Goal: Task Accomplishment & Management: Complete application form

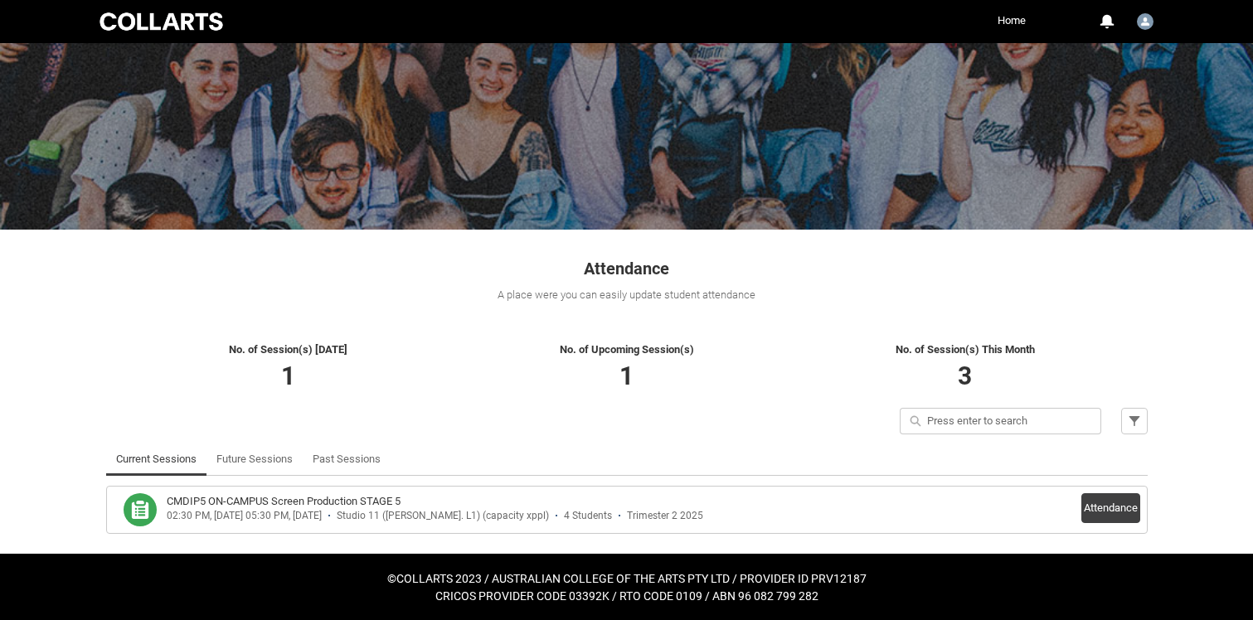
scroll to position [81, 0]
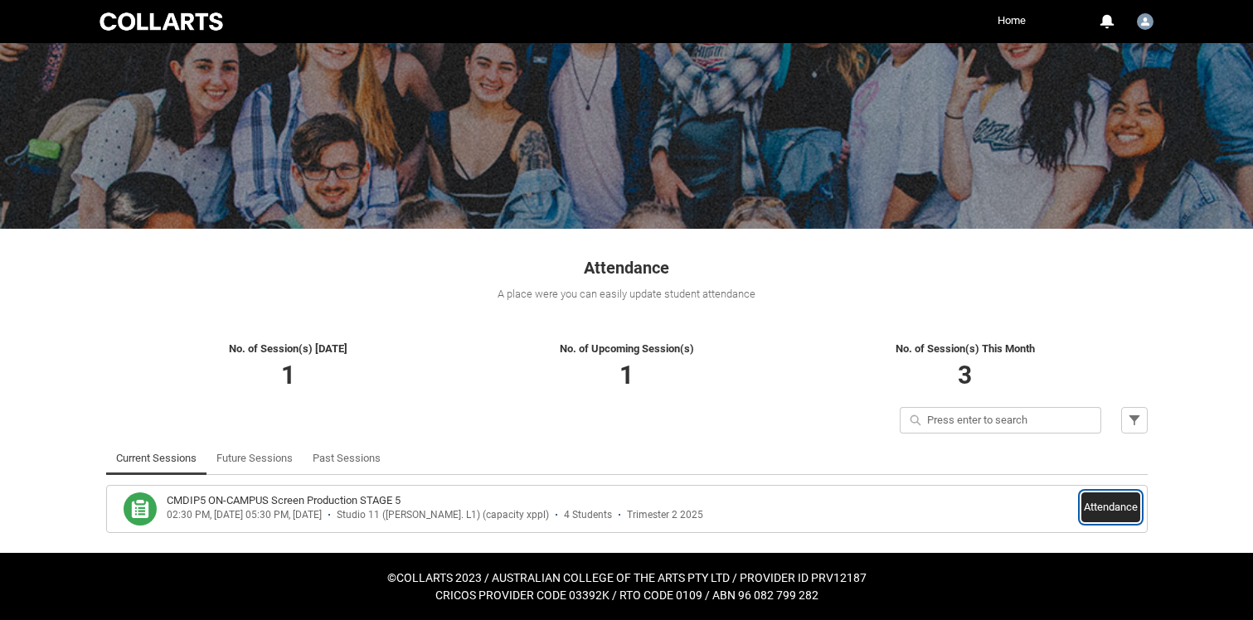
click at [1095, 512] on button "Attendance" at bounding box center [1110, 507] width 59 height 30
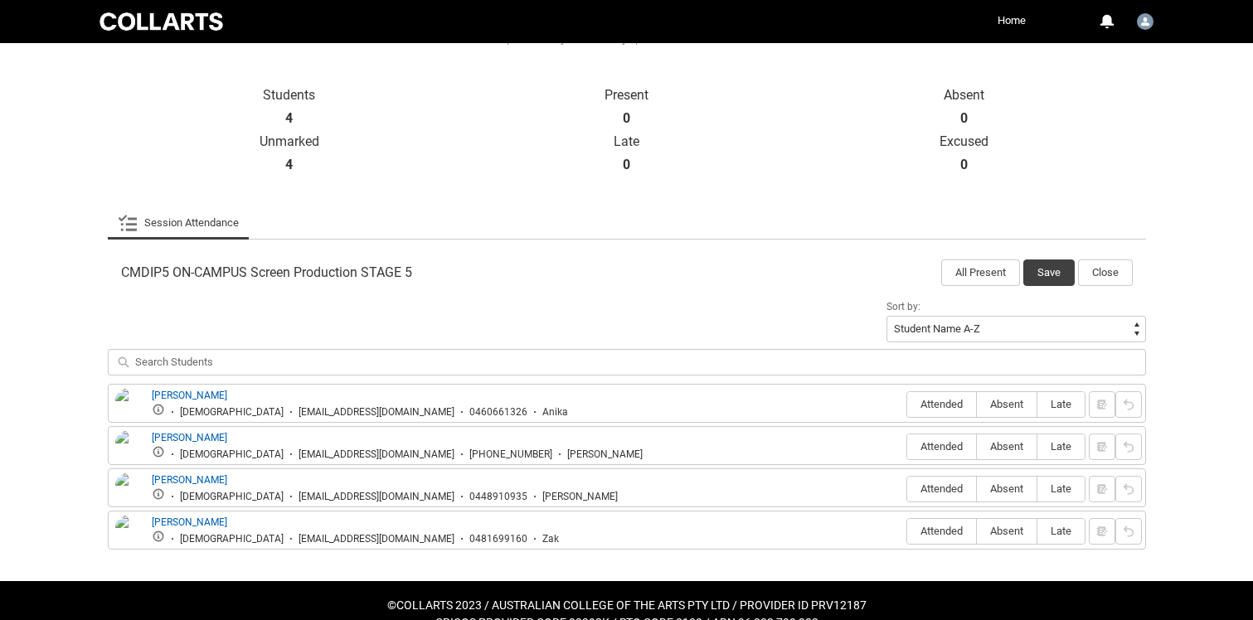
scroll to position [365, 0]
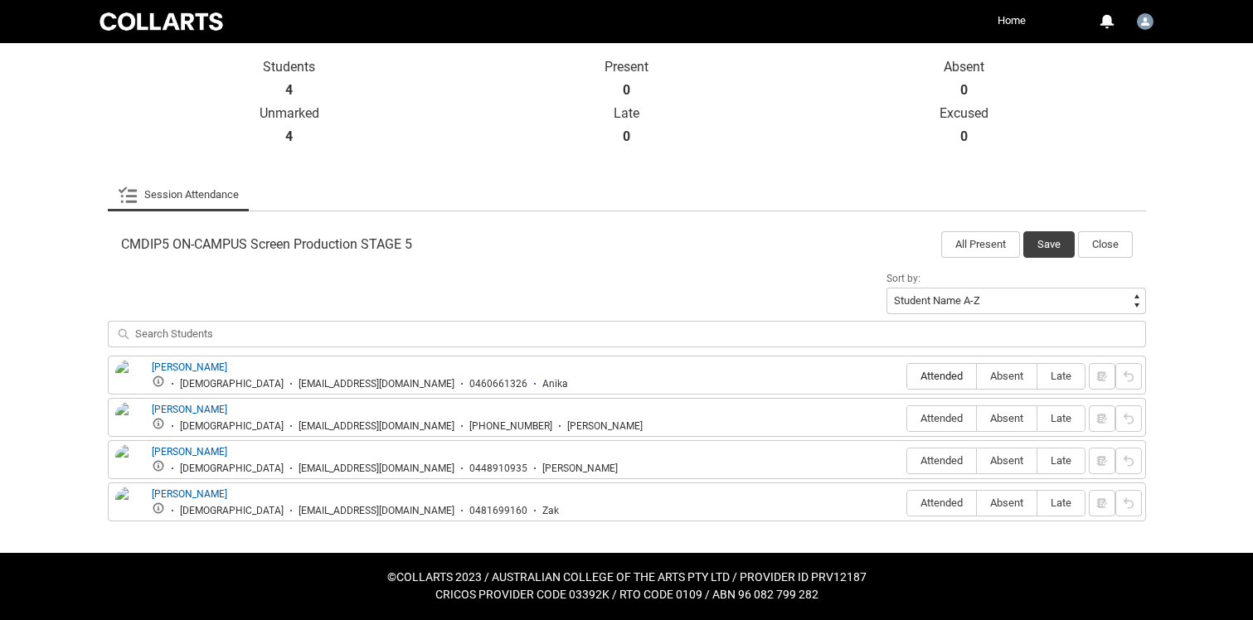
click at [921, 379] on span "Attended" at bounding box center [941, 376] width 69 height 12
click at [907, 376] on input "Attended" at bounding box center [906, 376] width 1 height 1
type lightning-radio-group "Attended"
radio input "true"
click at [938, 417] on span "Attended" at bounding box center [941, 418] width 69 height 12
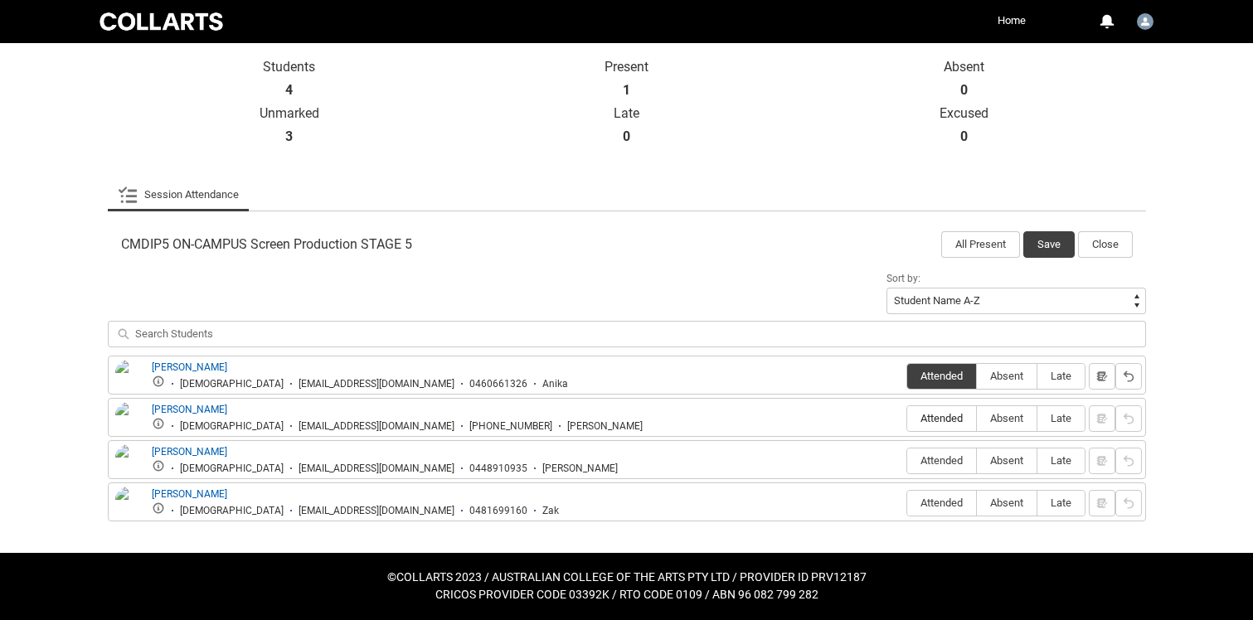
click at [907, 418] on input "Attended" at bounding box center [906, 418] width 1 height 1
type lightning-radio-group "Attended"
radio input "true"
click at [945, 456] on span "Attended" at bounding box center [941, 460] width 69 height 12
click at [907, 460] on input "Attended" at bounding box center [906, 460] width 1 height 1
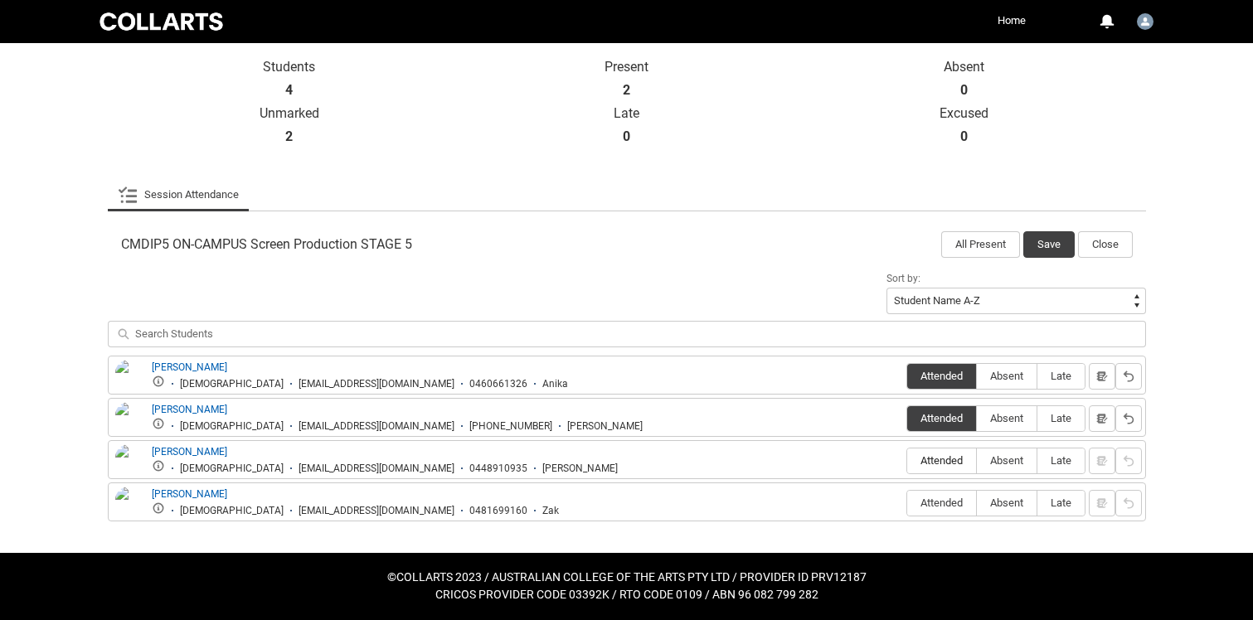
type lightning-radio-group "Attended"
radio input "true"
click at [1016, 511] on label "Absent" at bounding box center [1007, 504] width 60 height 26
click at [977, 503] on input "Absent" at bounding box center [976, 502] width 1 height 1
type lightning-radio-group "Absent"
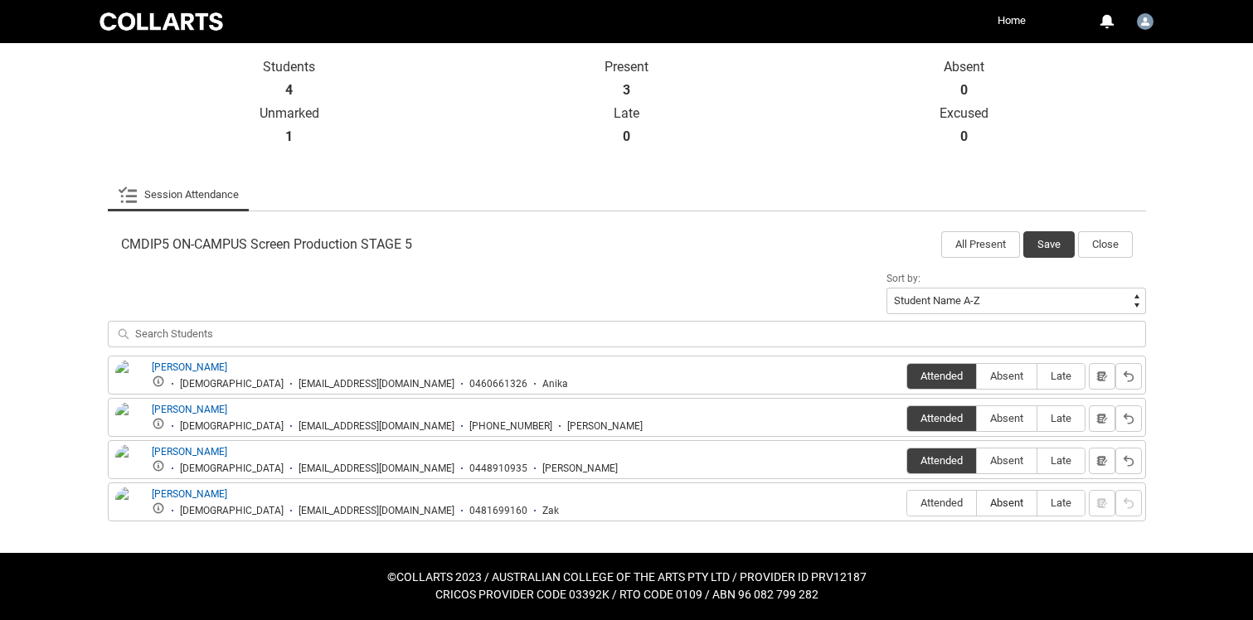
radio input "true"
click at [1047, 245] on button "Save" at bounding box center [1048, 244] width 51 height 27
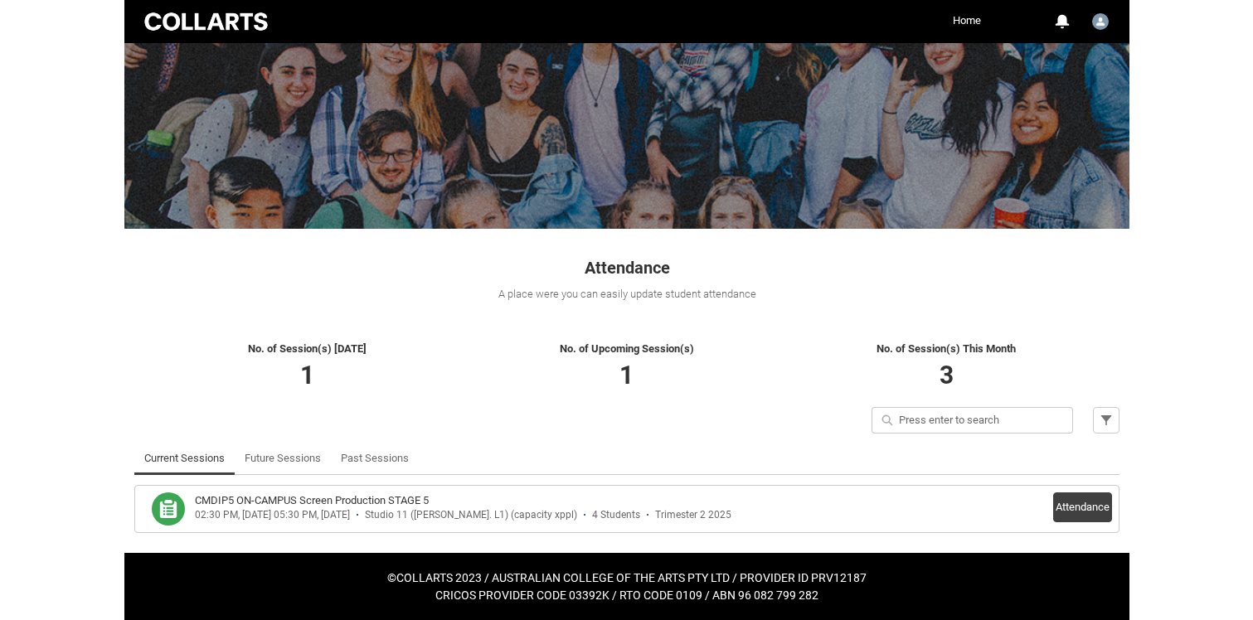
scroll to position [0, 0]
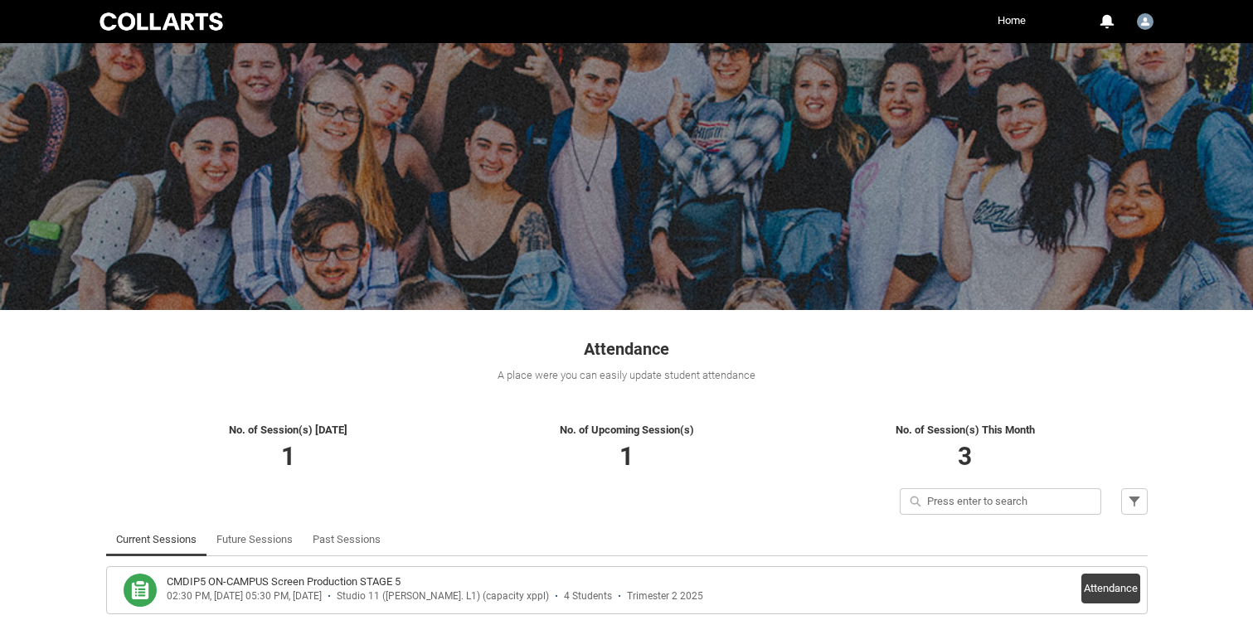
click at [971, 442] on span "3" at bounding box center [965, 456] width 14 height 29
click at [962, 446] on span "3" at bounding box center [965, 456] width 14 height 29
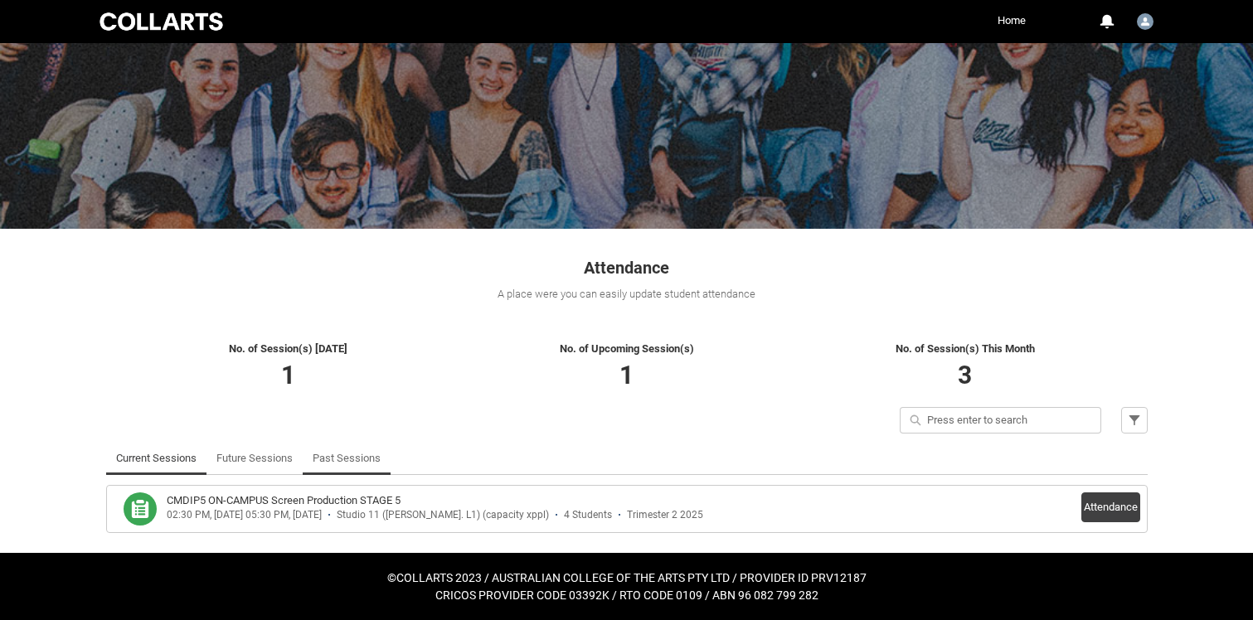
click at [352, 461] on link "Past Sessions" at bounding box center [347, 458] width 68 height 33
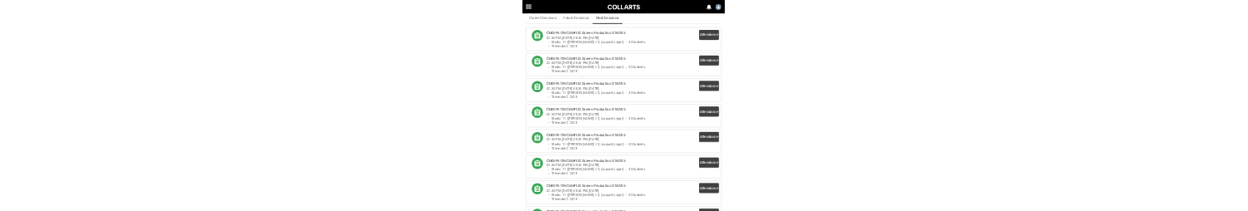
scroll to position [381, 0]
